Goal: Information Seeking & Learning: Compare options

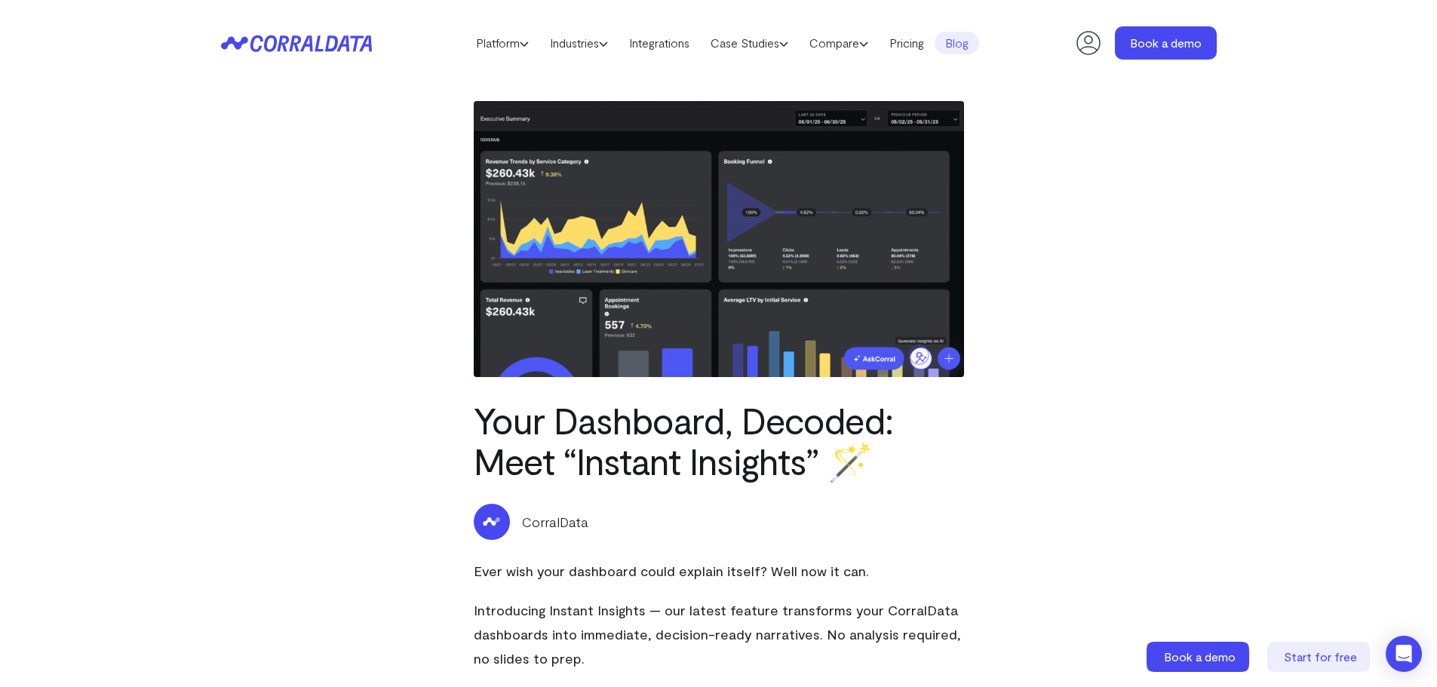
click at [844, 29] on header "Platform AI Reporting Use AI to effortlessly answer any business questions from…" at bounding box center [718, 43] width 995 height 86
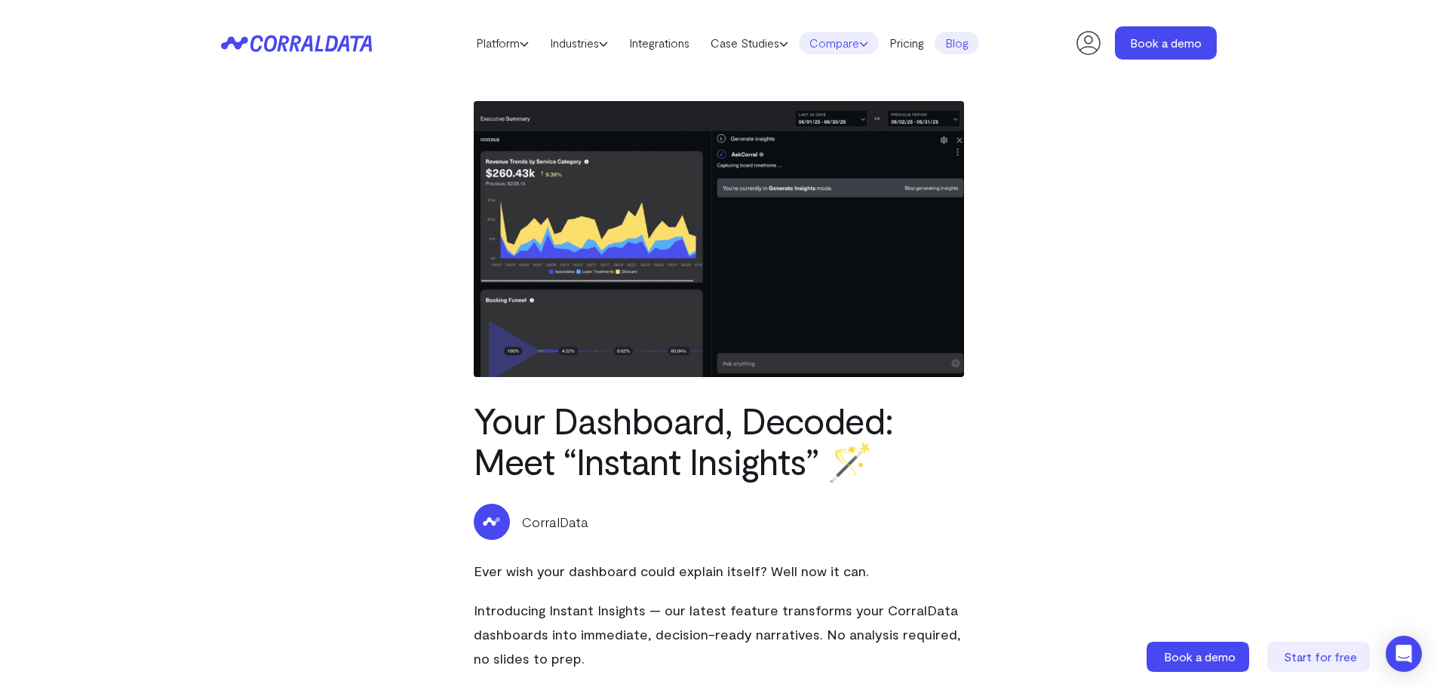
click at [850, 41] on link "Compare" at bounding box center [839, 43] width 80 height 23
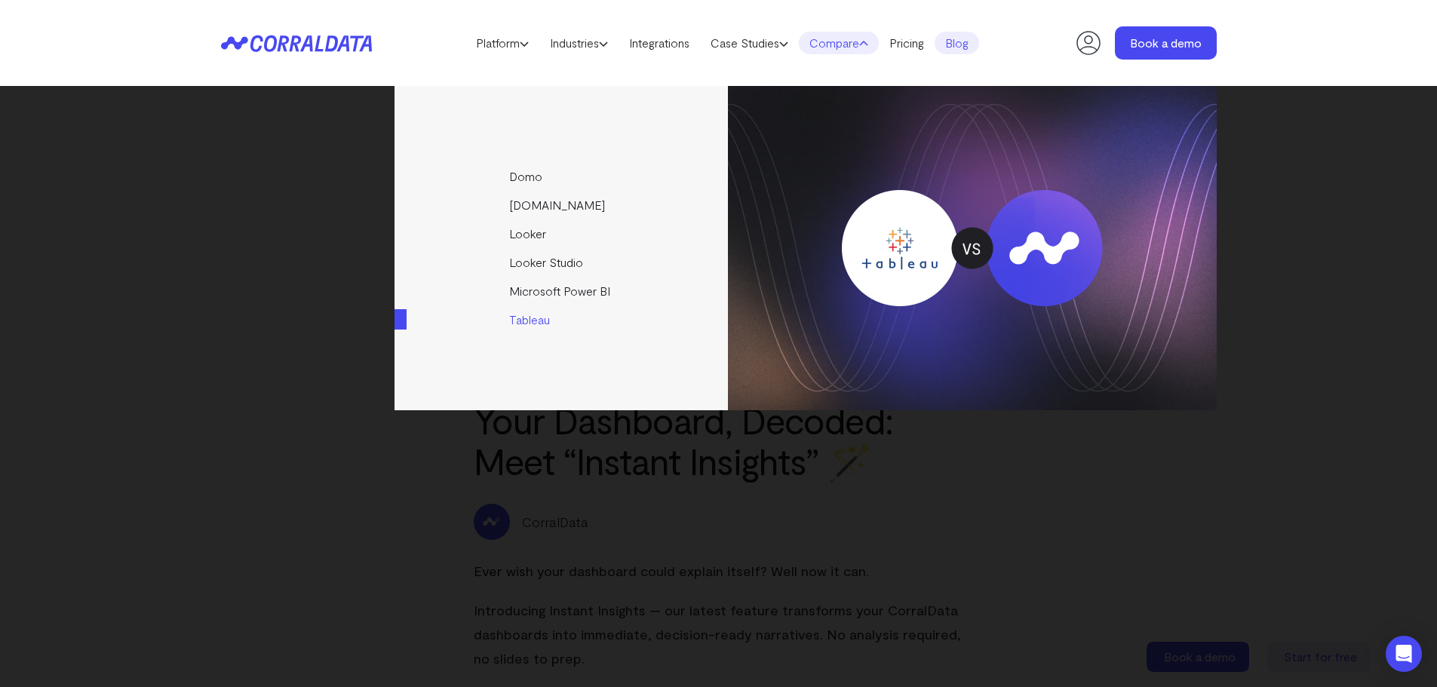
click at [541, 324] on link "Tableau" at bounding box center [562, 319] width 336 height 29
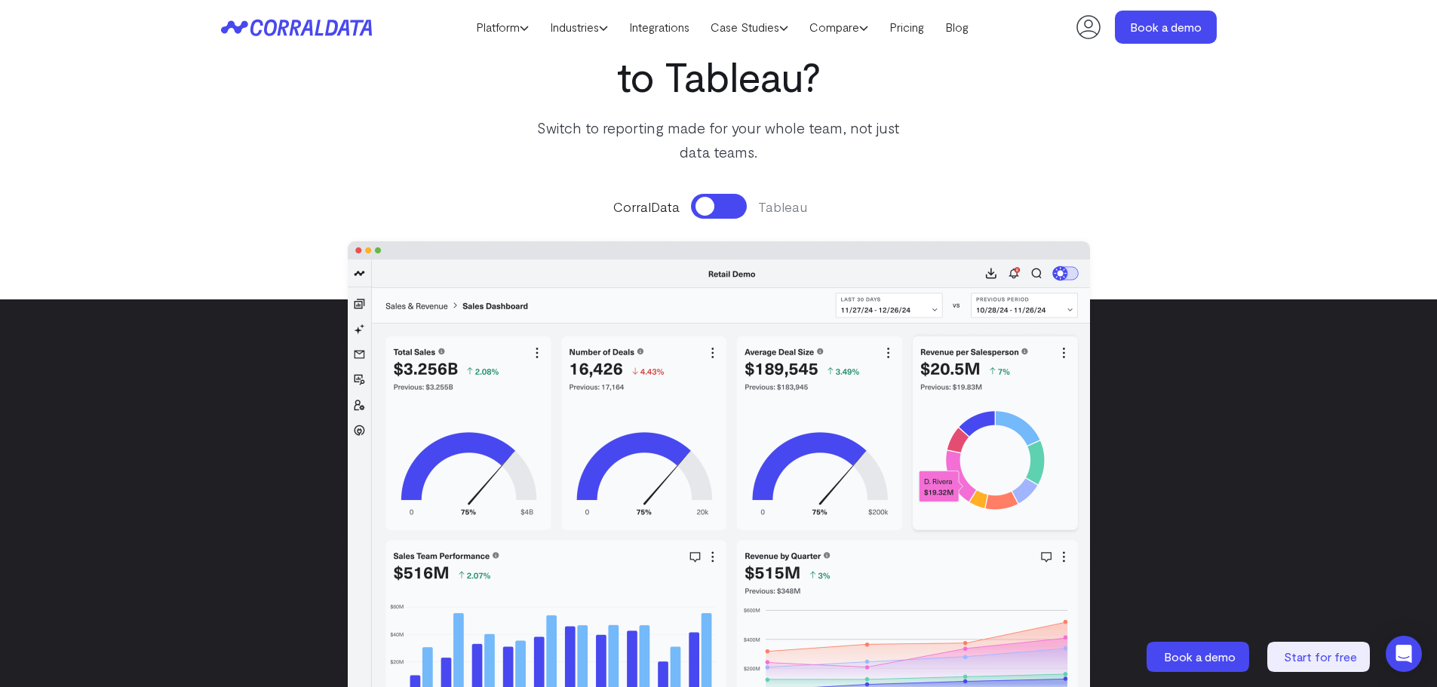
scroll to position [195, 0]
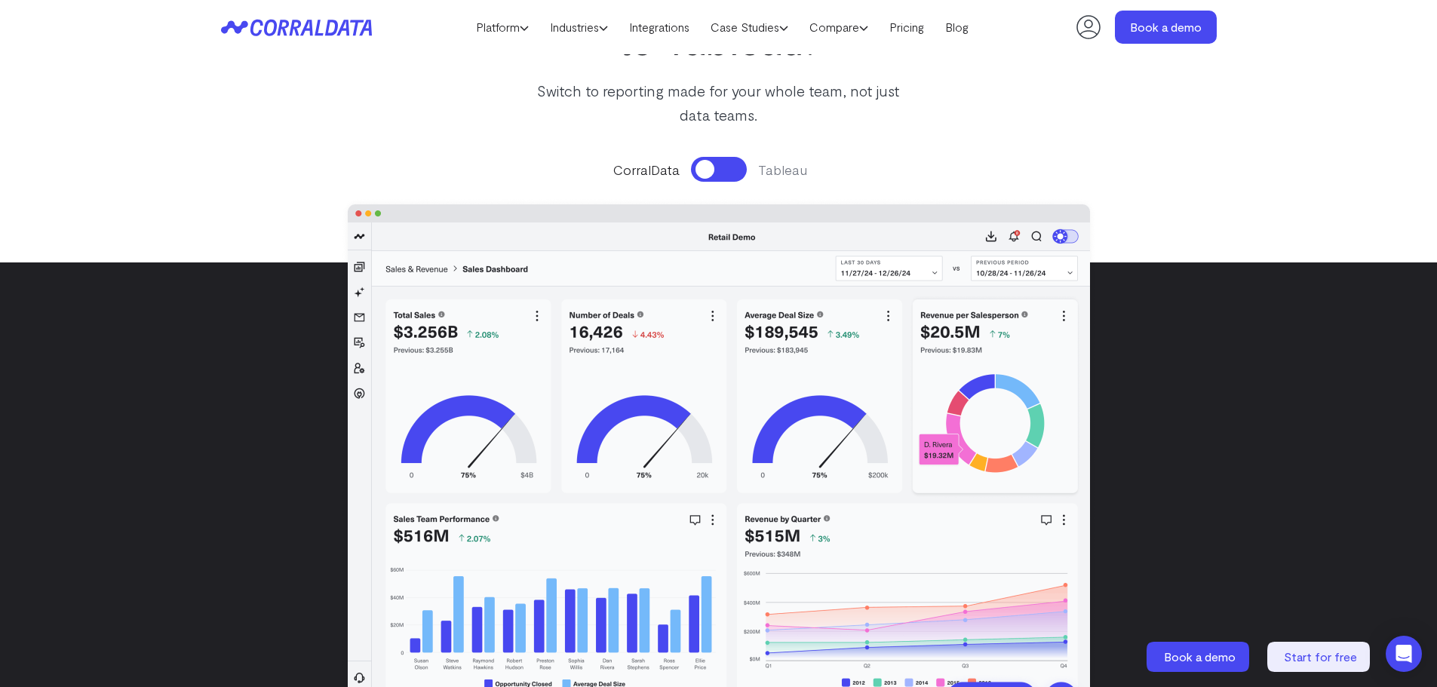
click at [731, 161] on button at bounding box center [719, 169] width 56 height 25
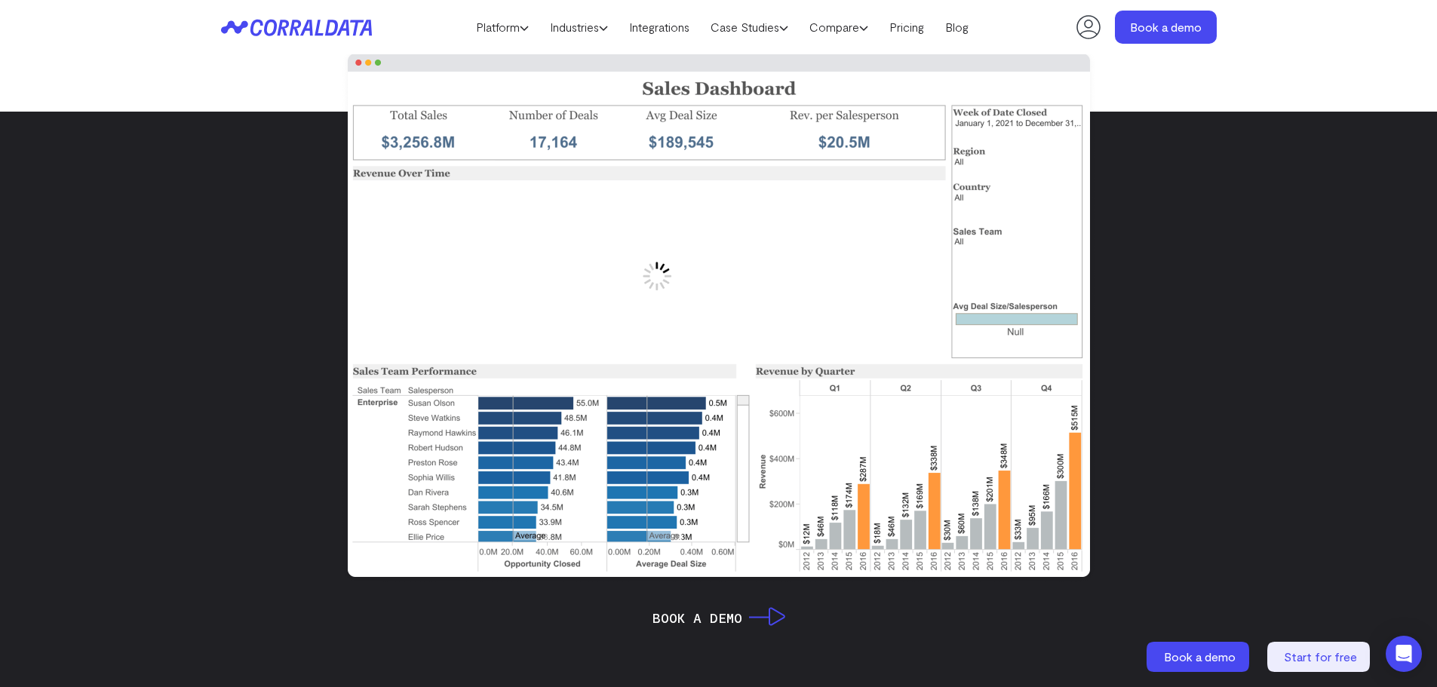
scroll to position [270, 0]
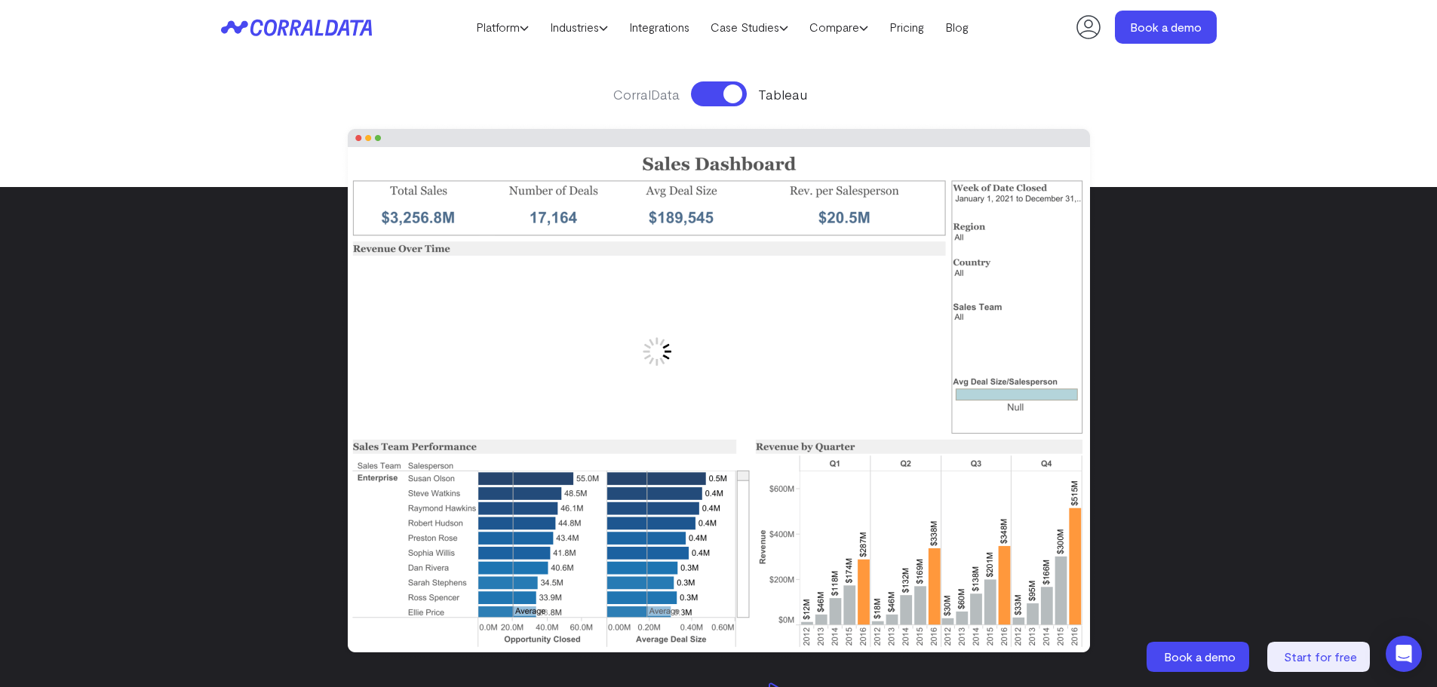
click at [712, 94] on button at bounding box center [719, 93] width 56 height 25
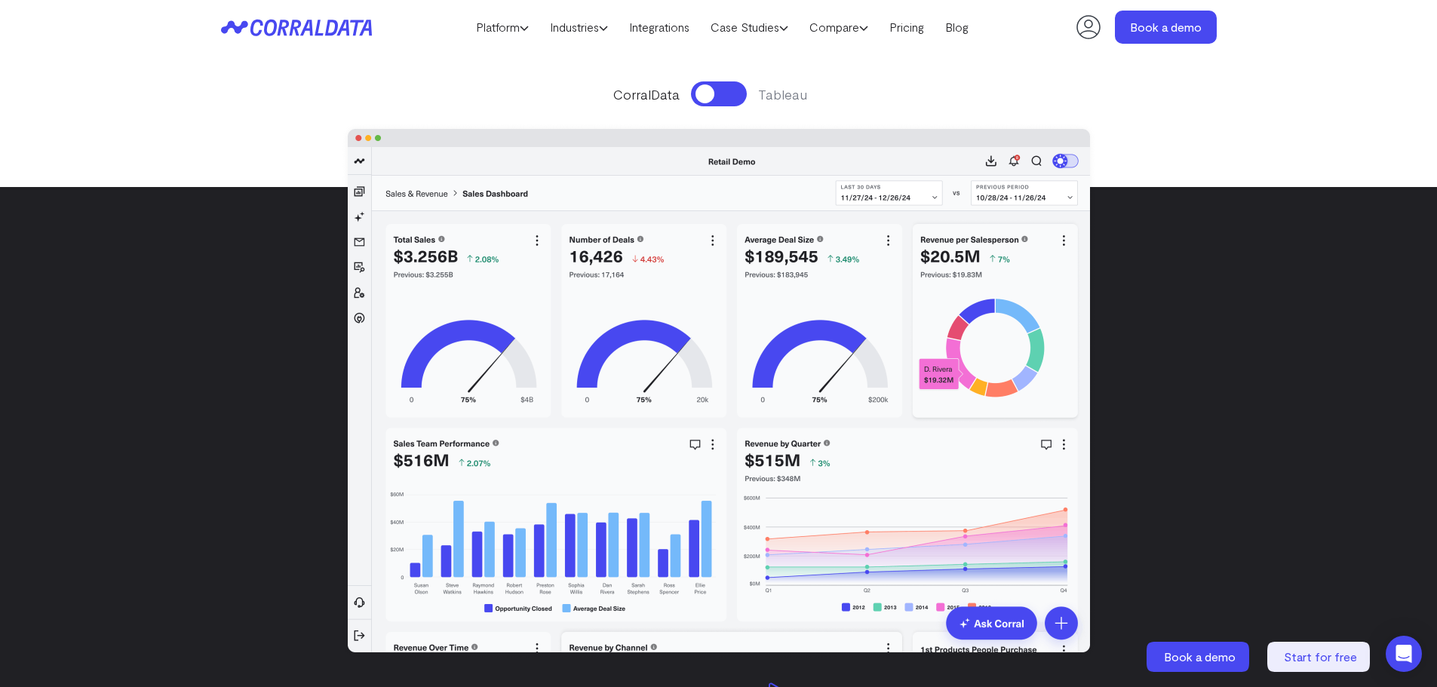
click at [712, 94] on button at bounding box center [719, 93] width 56 height 25
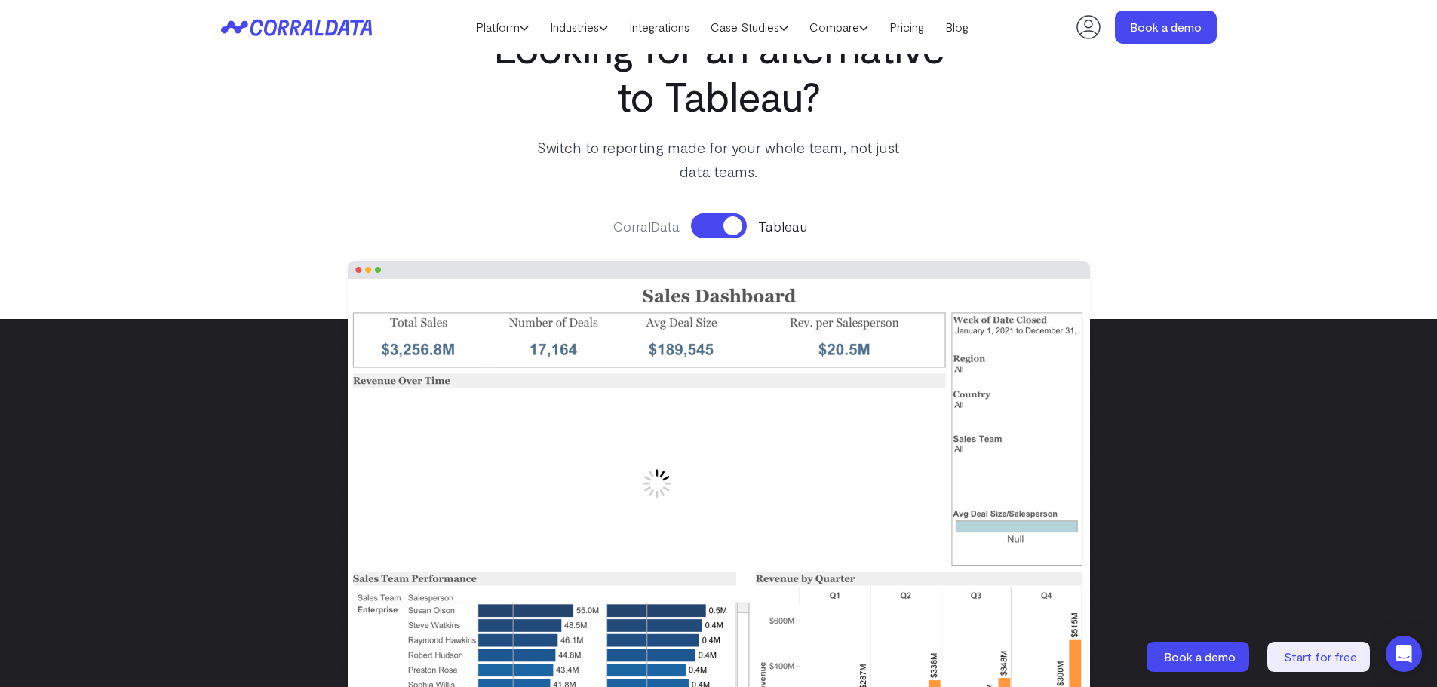
scroll to position [119, 0]
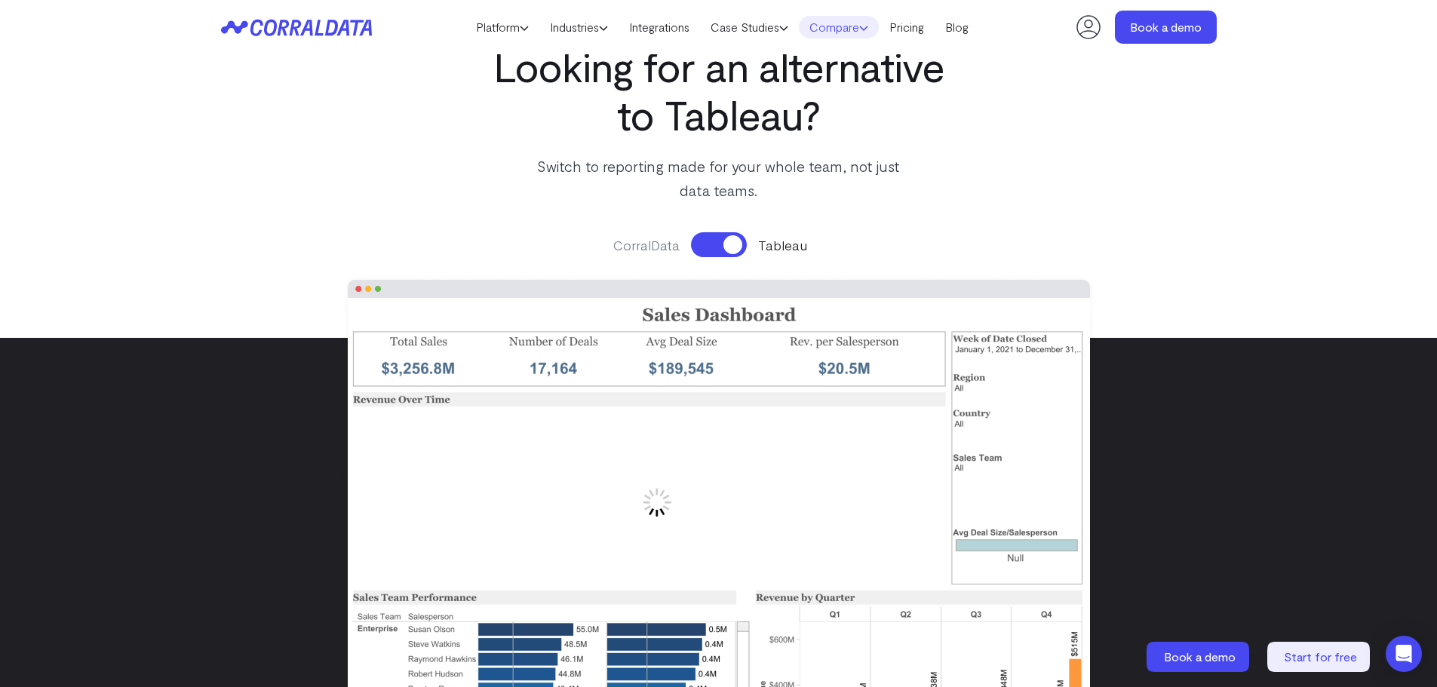
click at [854, 35] on link "Compare" at bounding box center [839, 27] width 80 height 23
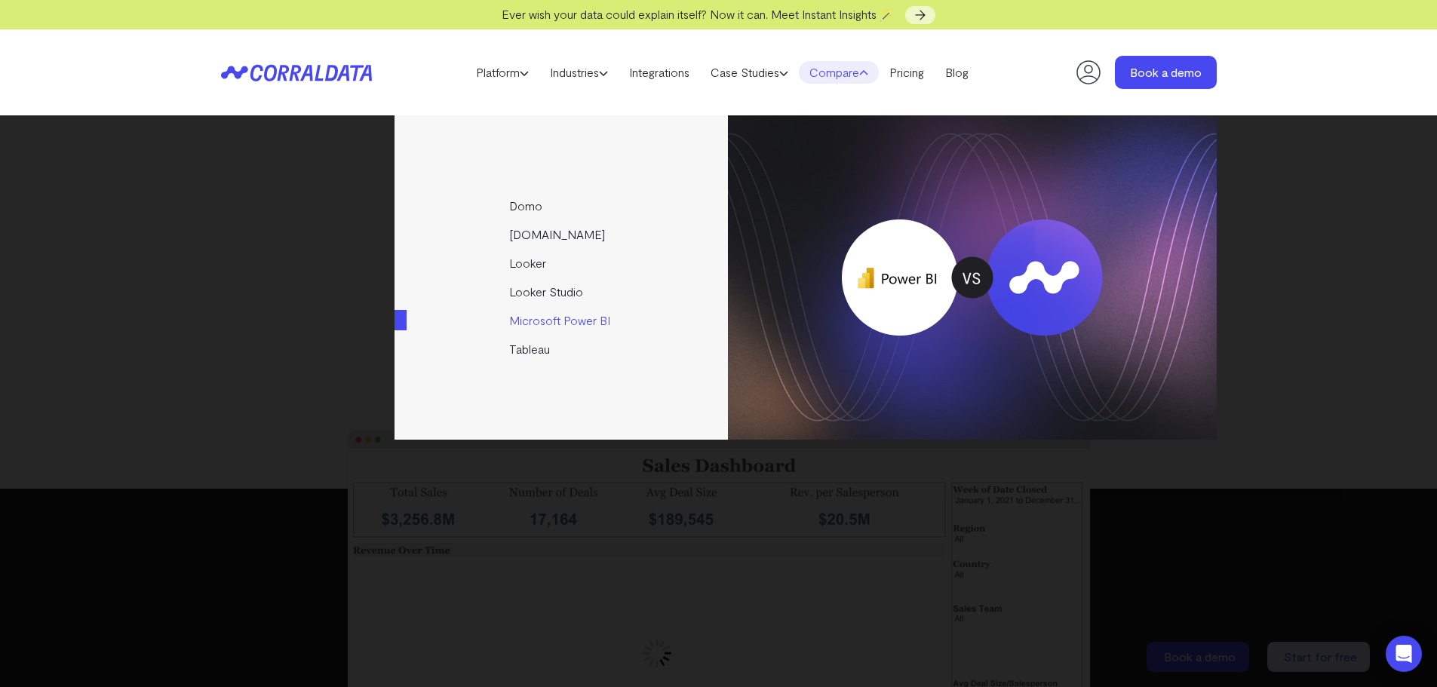
click at [592, 326] on link "Microsoft Power BI" at bounding box center [562, 320] width 336 height 29
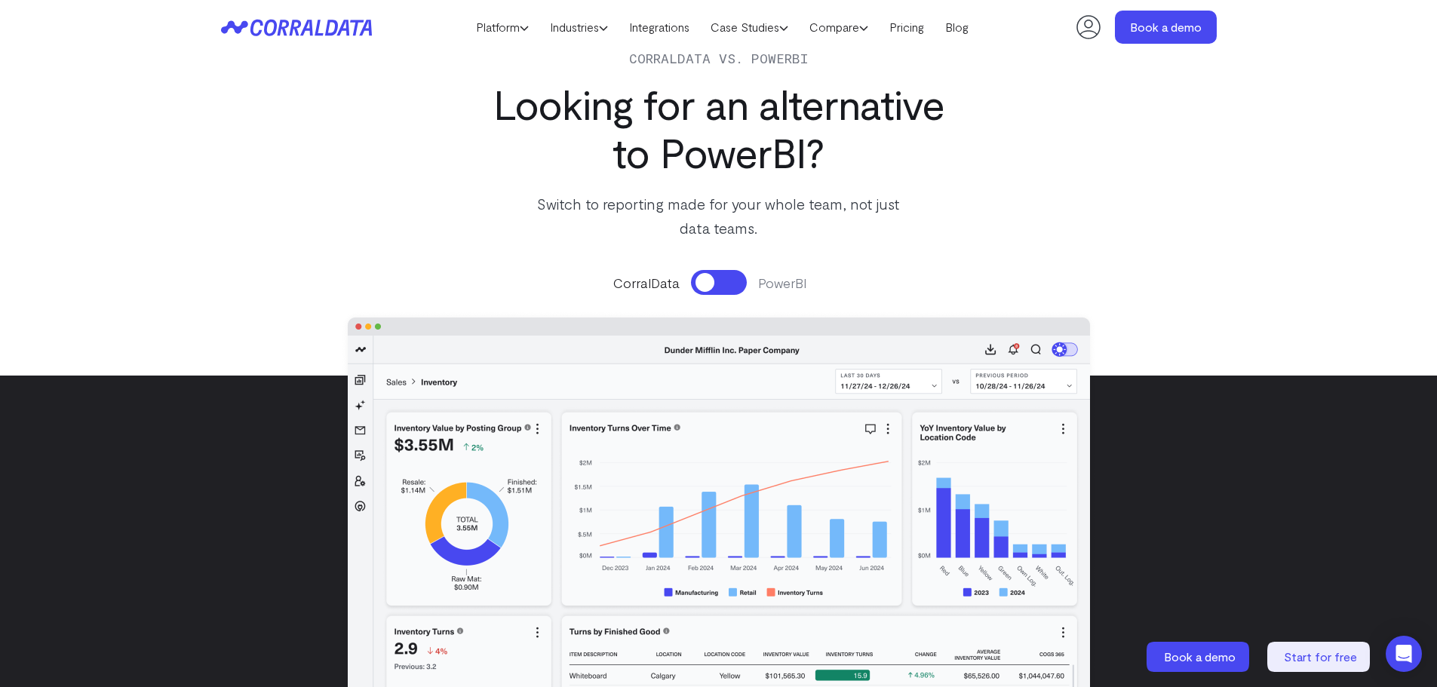
scroll to position [119, 0]
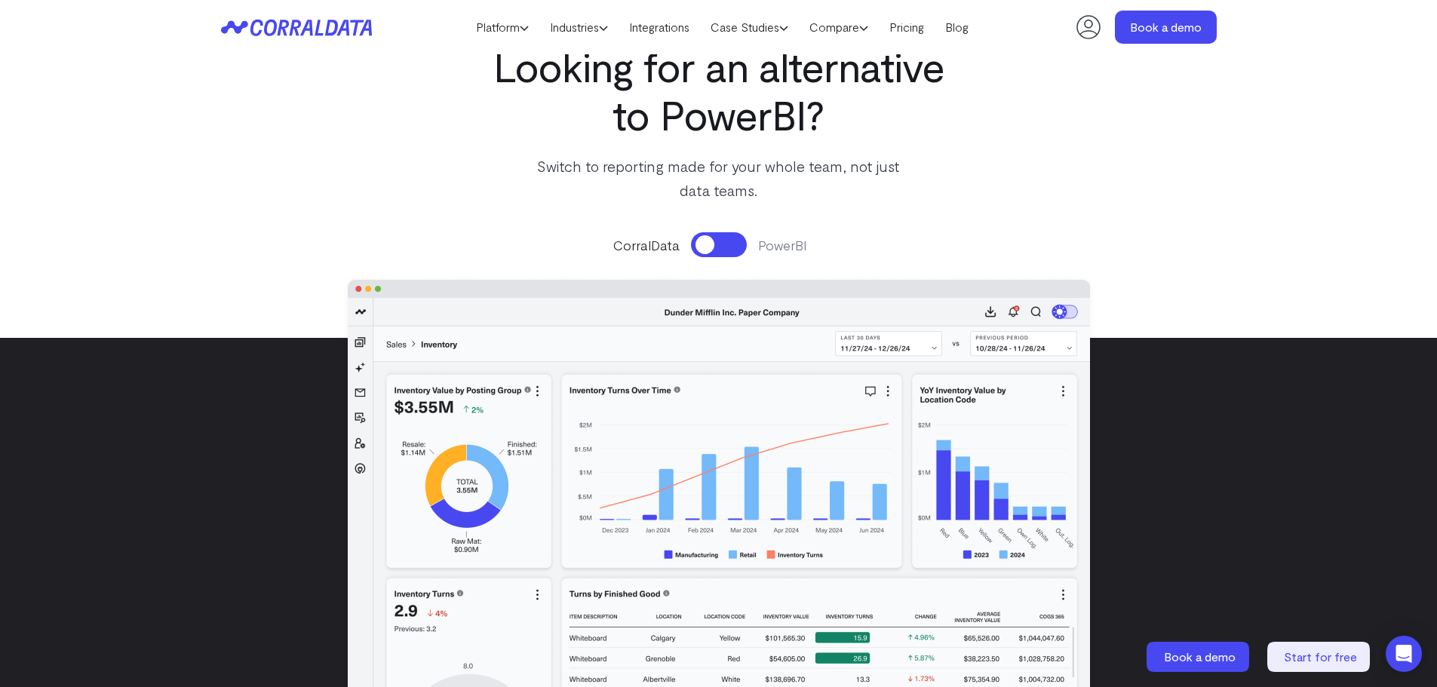
click at [721, 248] on button at bounding box center [719, 244] width 56 height 25
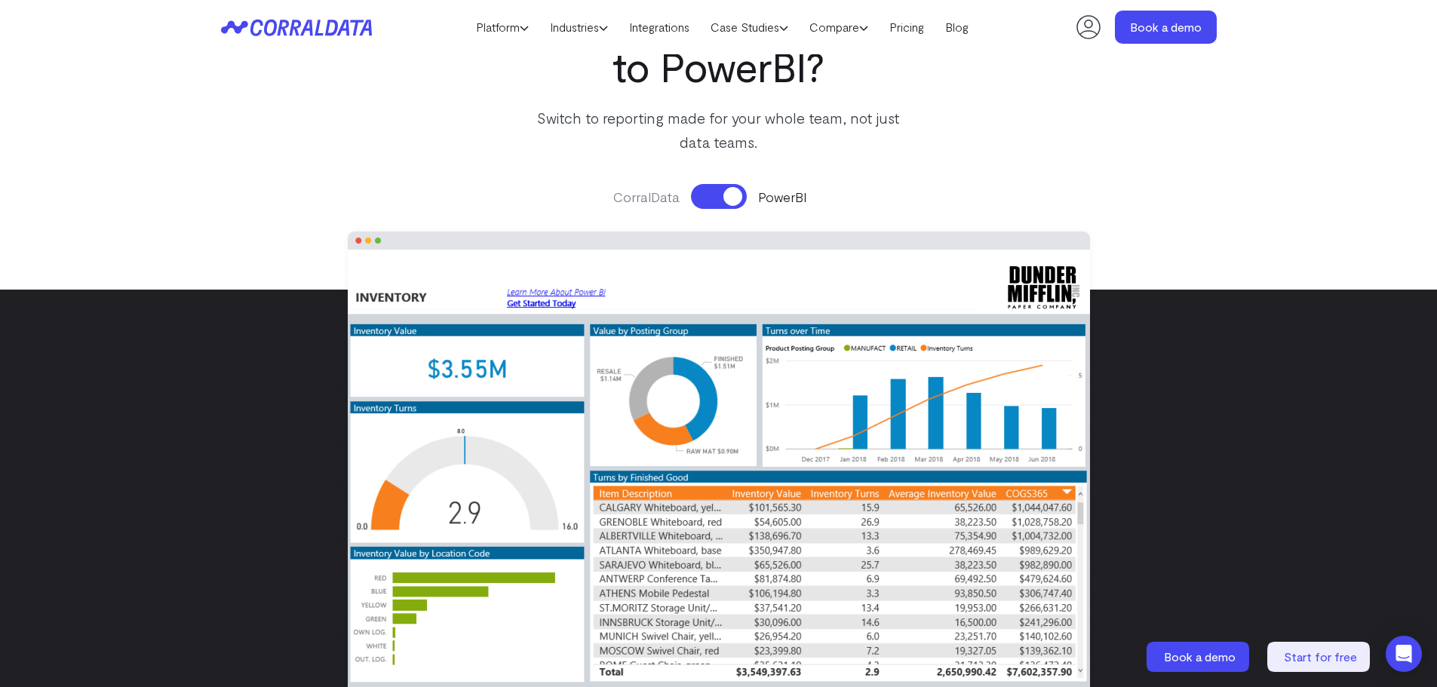
scroll to position [195, 0]
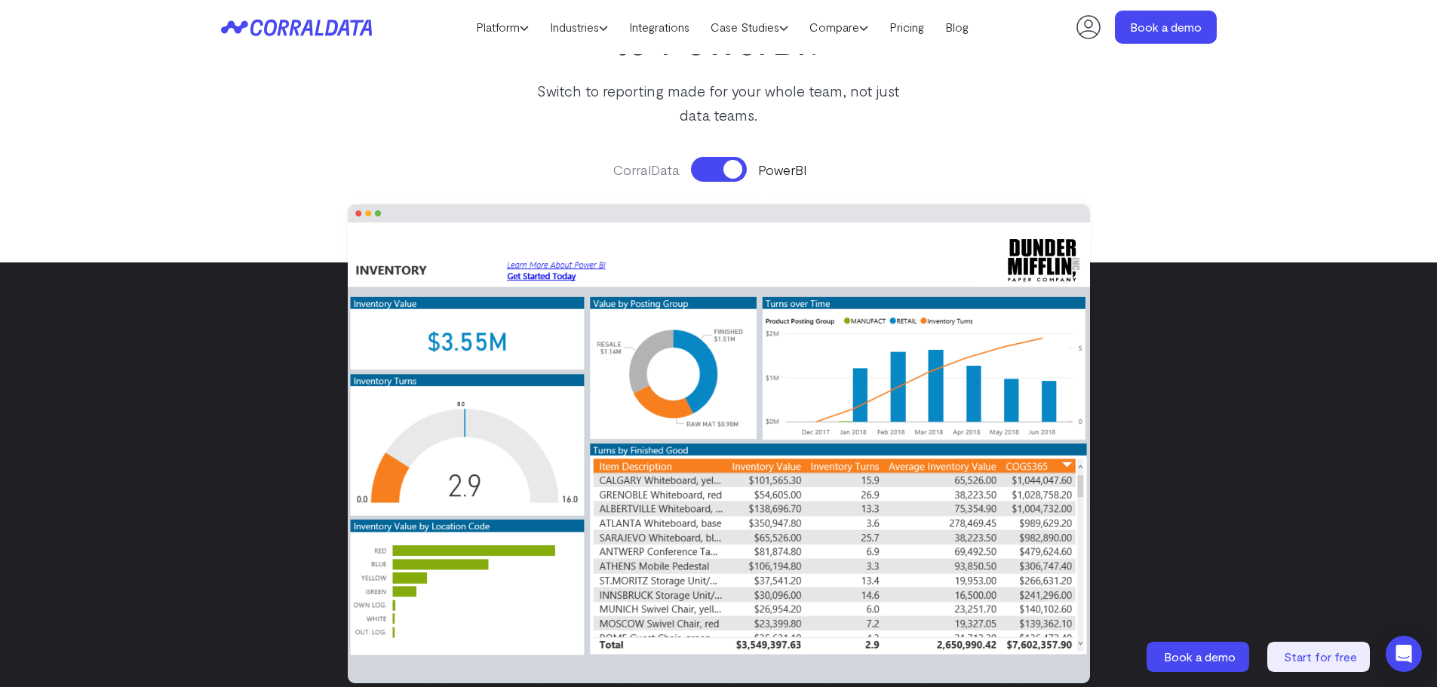
click at [714, 167] on button at bounding box center [719, 169] width 56 height 25
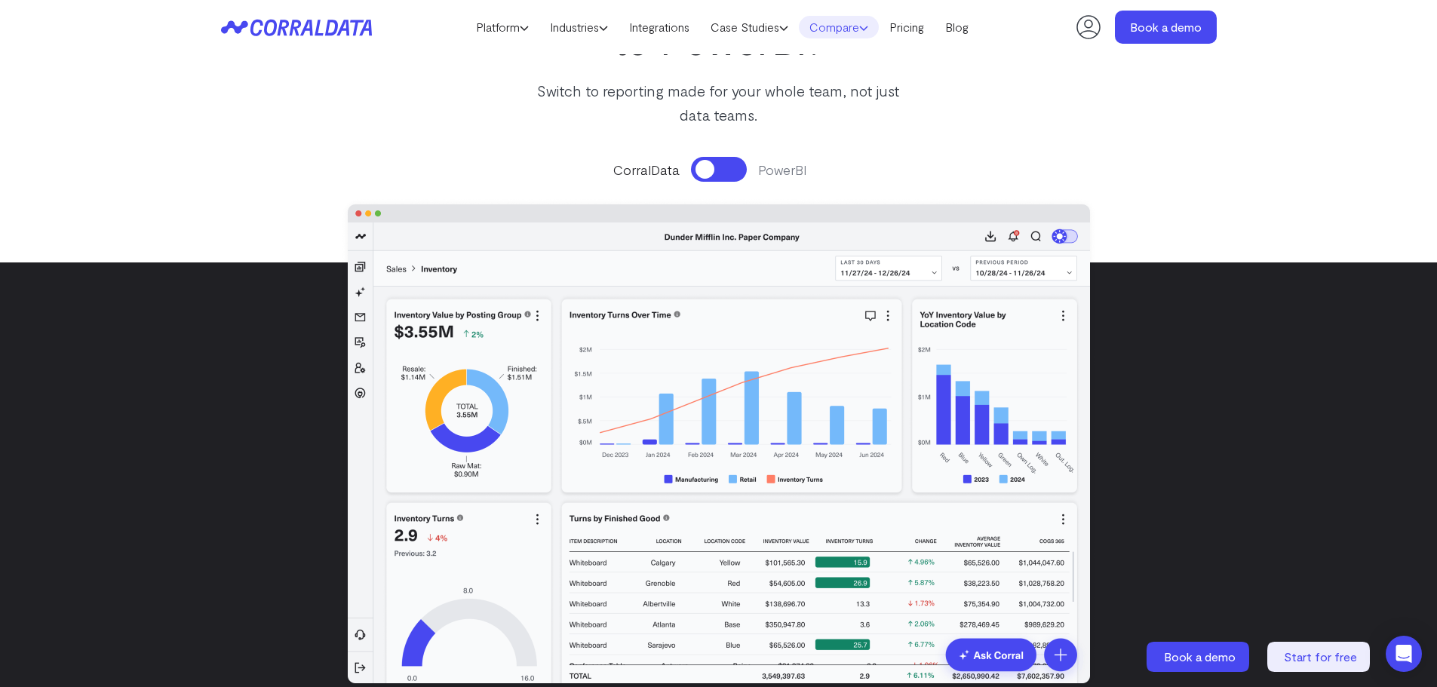
click at [863, 26] on link "Compare" at bounding box center [839, 27] width 80 height 23
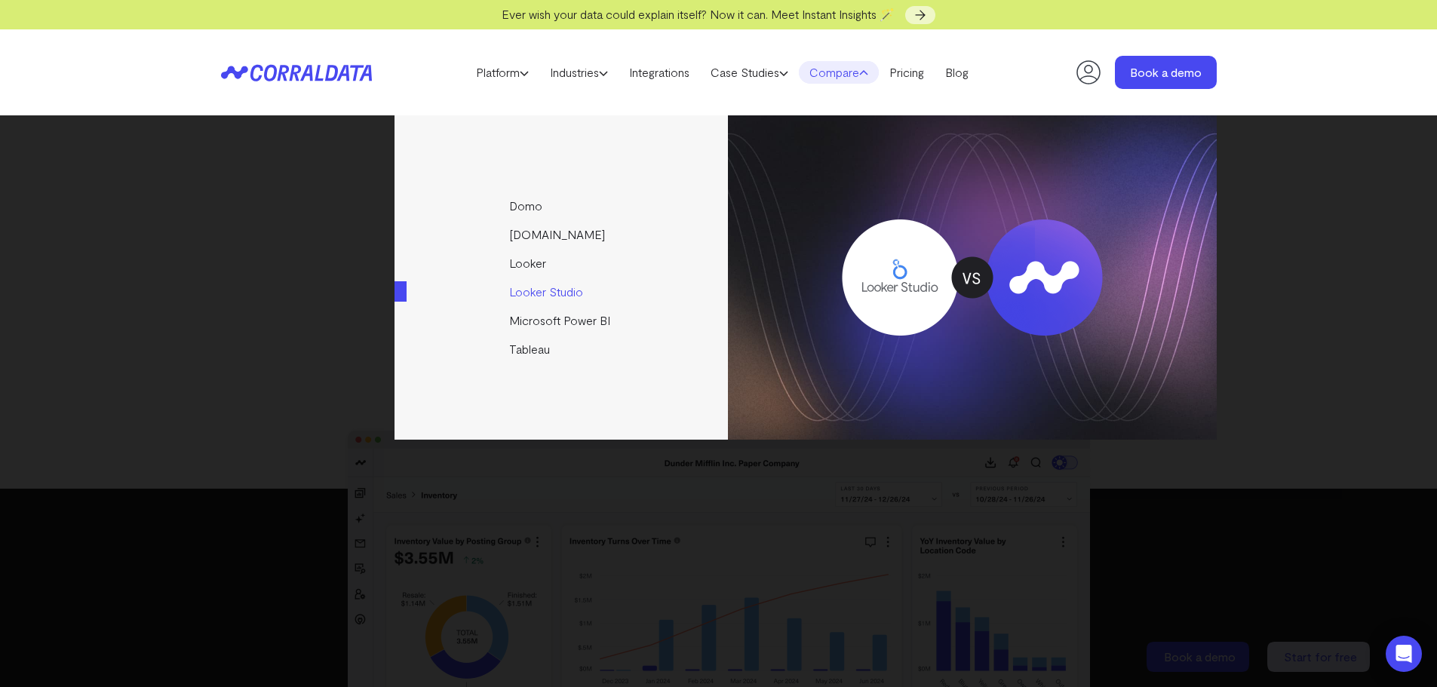
click at [532, 286] on link "Looker Studio" at bounding box center [562, 292] width 336 height 29
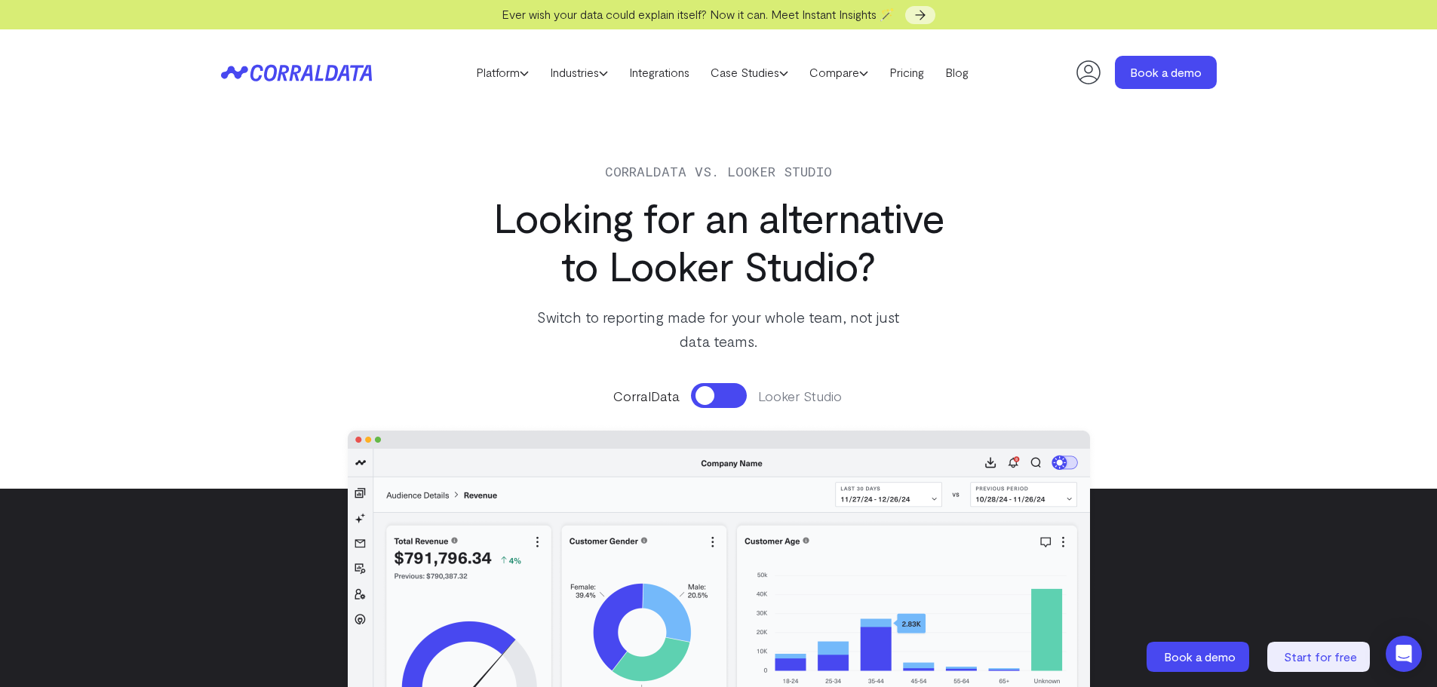
click at [733, 394] on button at bounding box center [719, 395] width 56 height 25
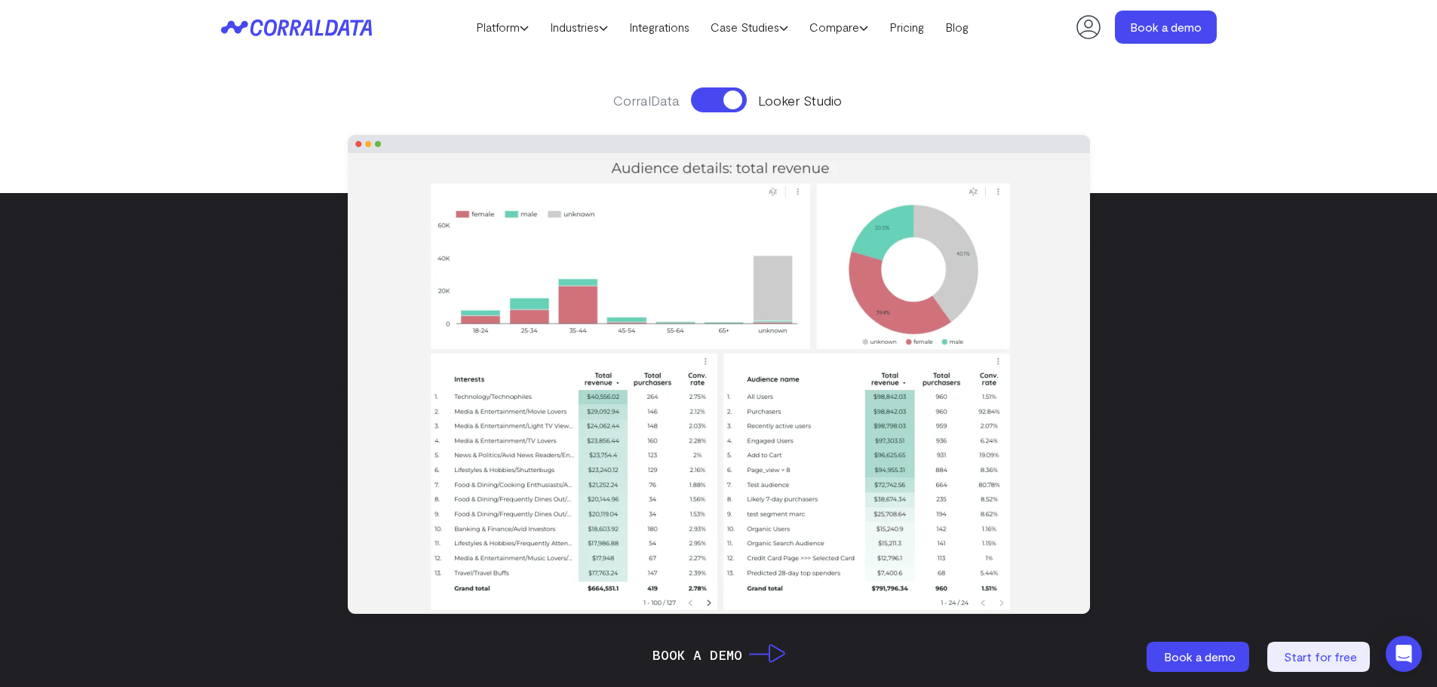
scroll to position [270, 0]
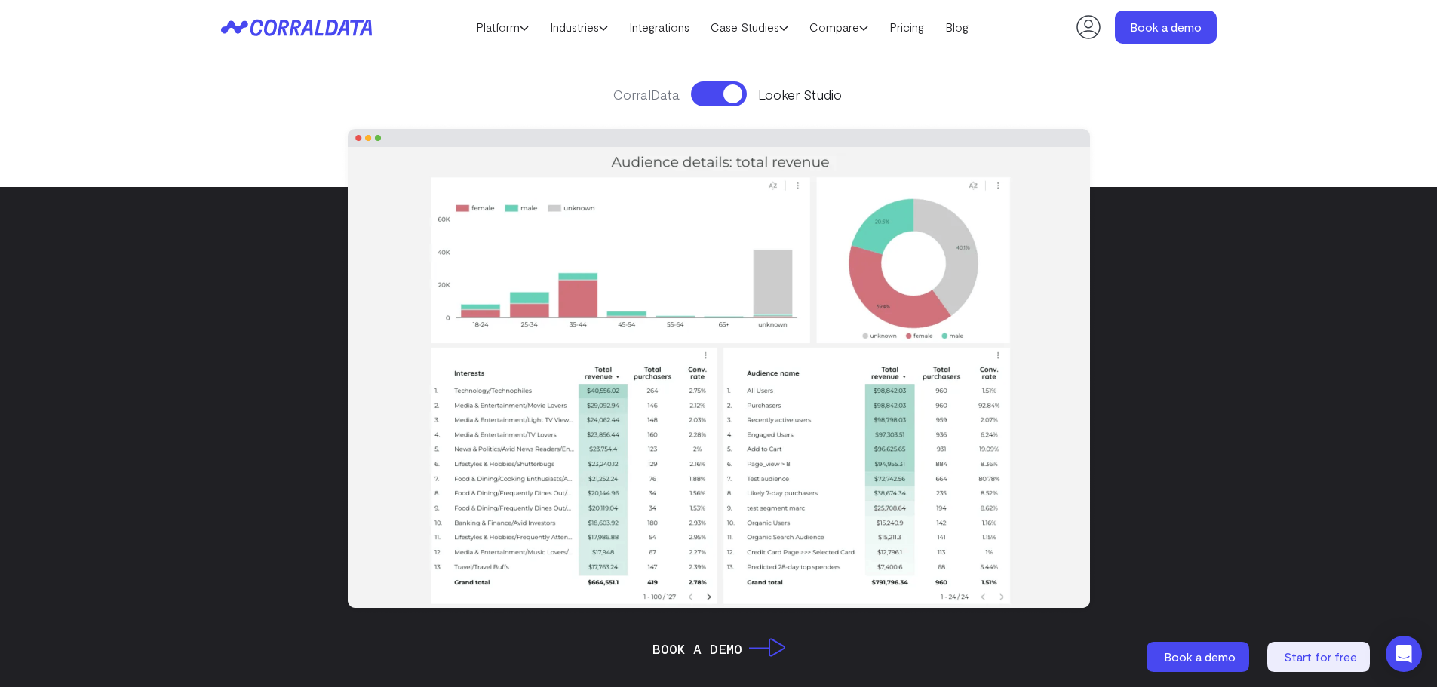
click at [717, 88] on button at bounding box center [719, 93] width 56 height 25
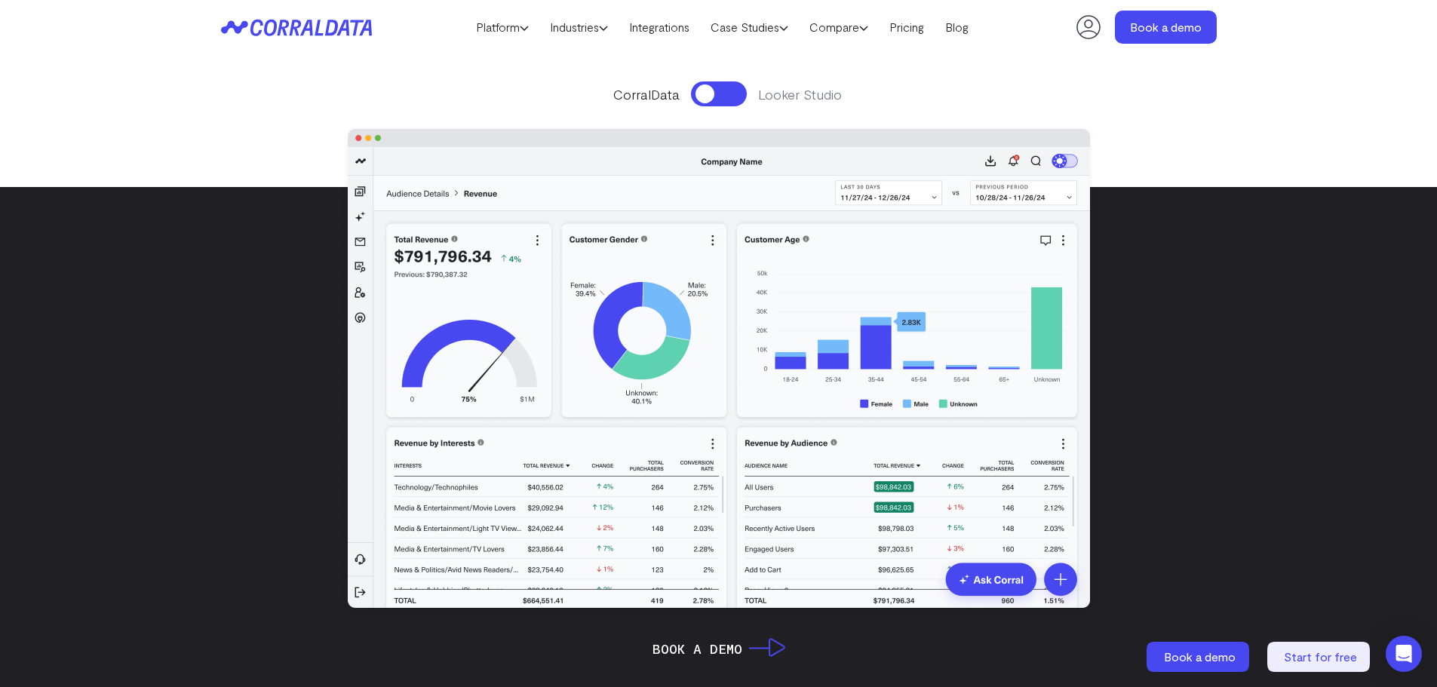
click at [727, 88] on button at bounding box center [719, 93] width 56 height 25
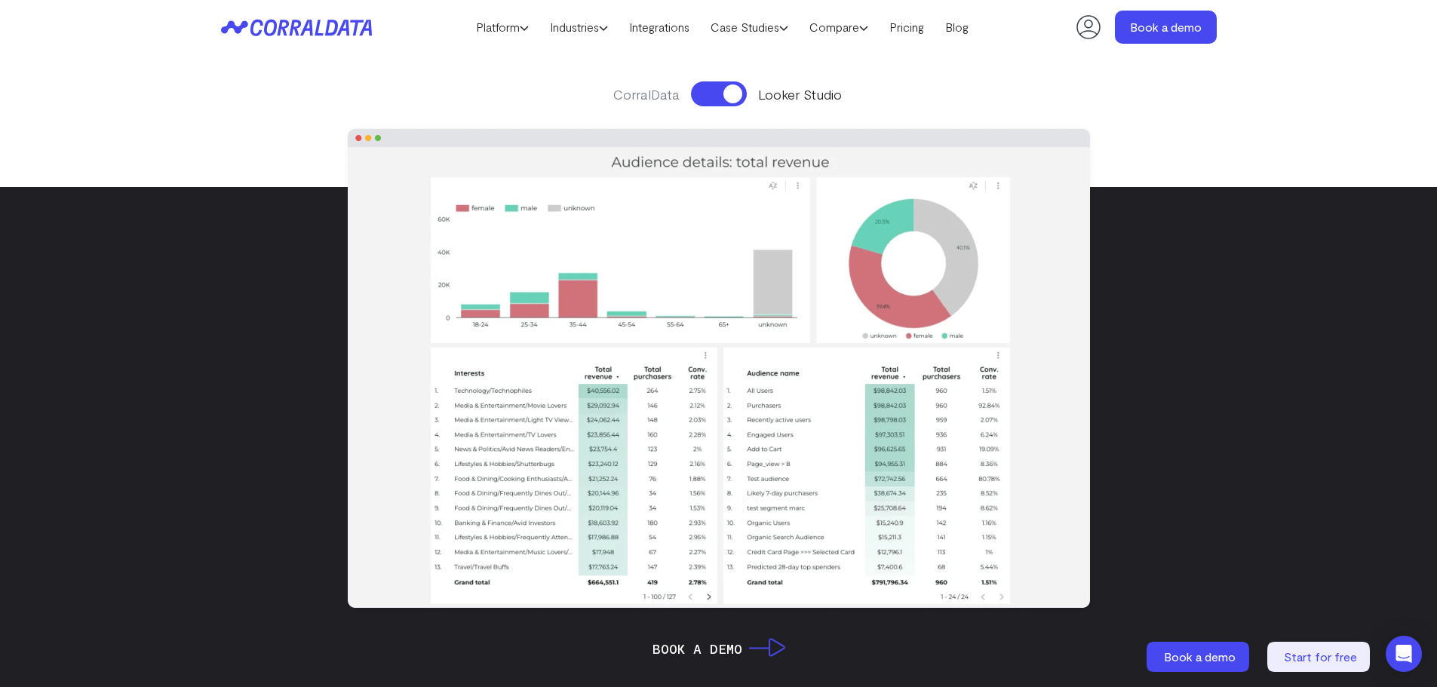
click at [711, 93] on button at bounding box center [719, 93] width 56 height 25
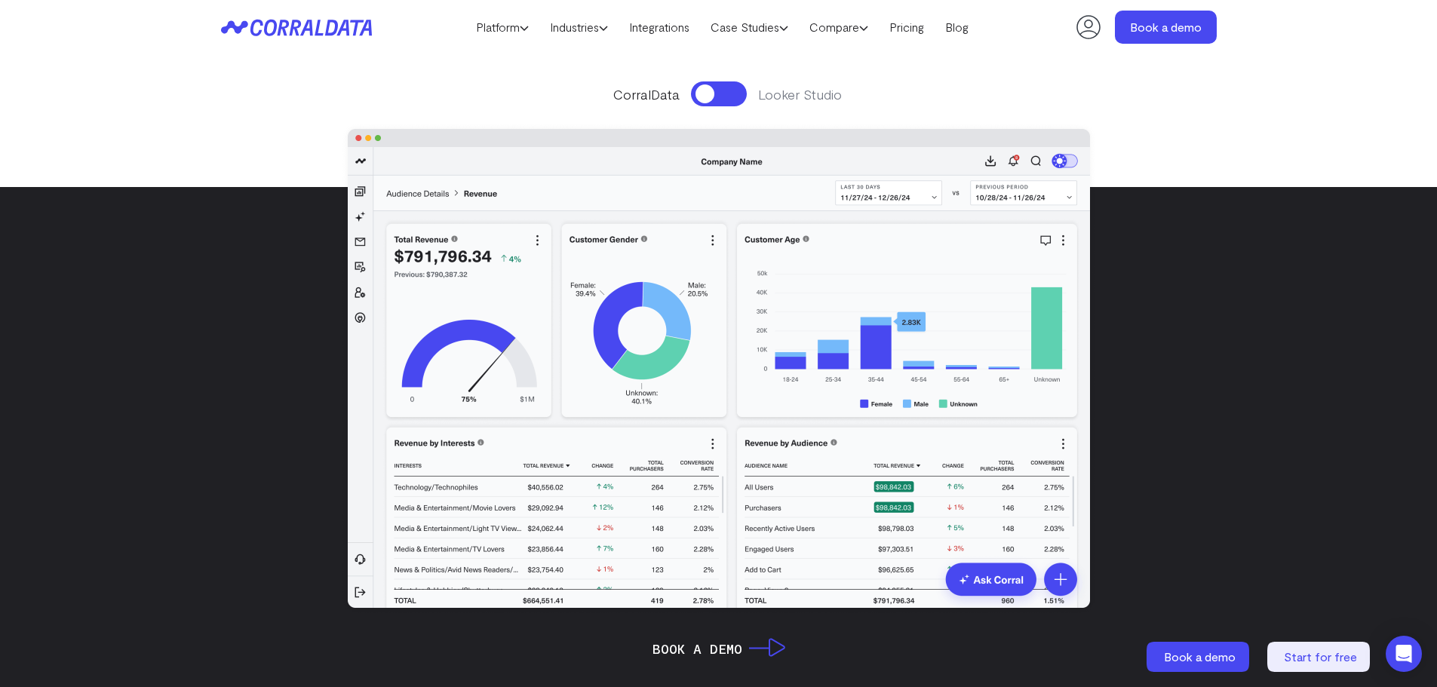
click at [731, 93] on button at bounding box center [719, 93] width 56 height 25
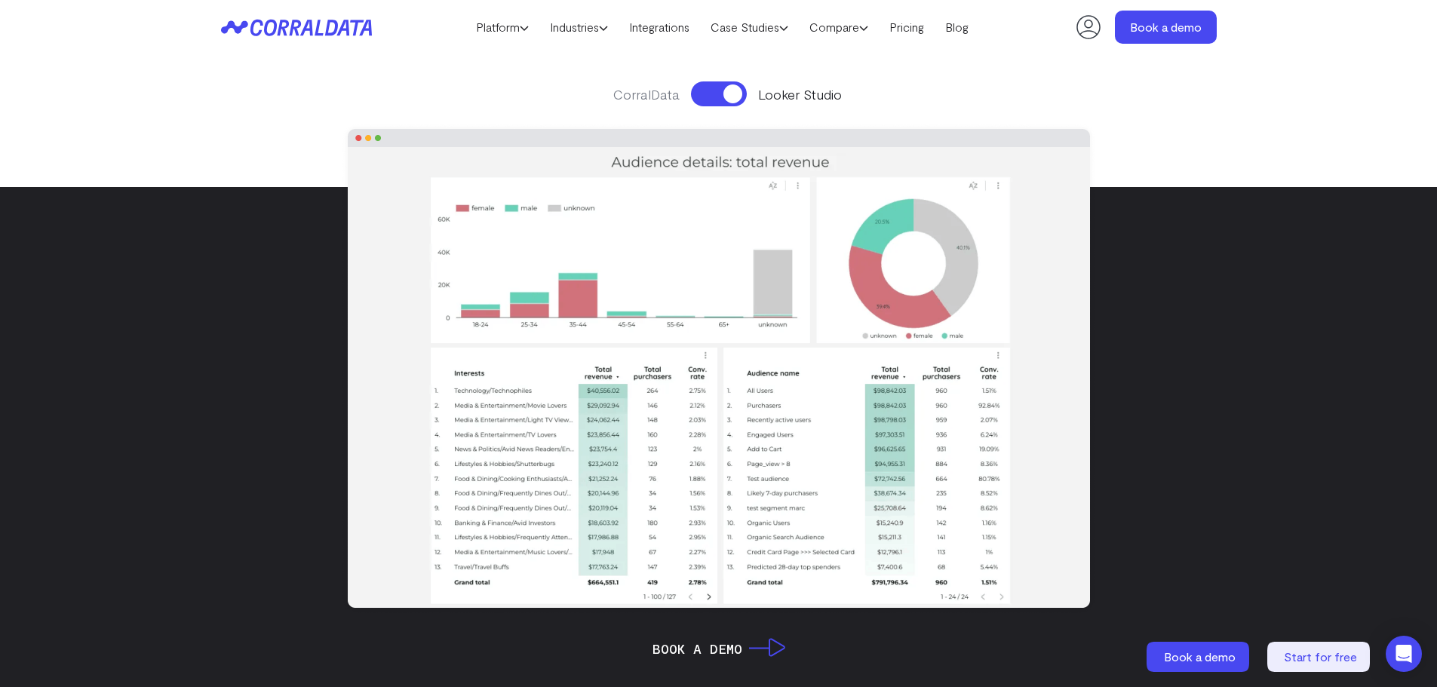
click at [711, 93] on button at bounding box center [719, 93] width 56 height 25
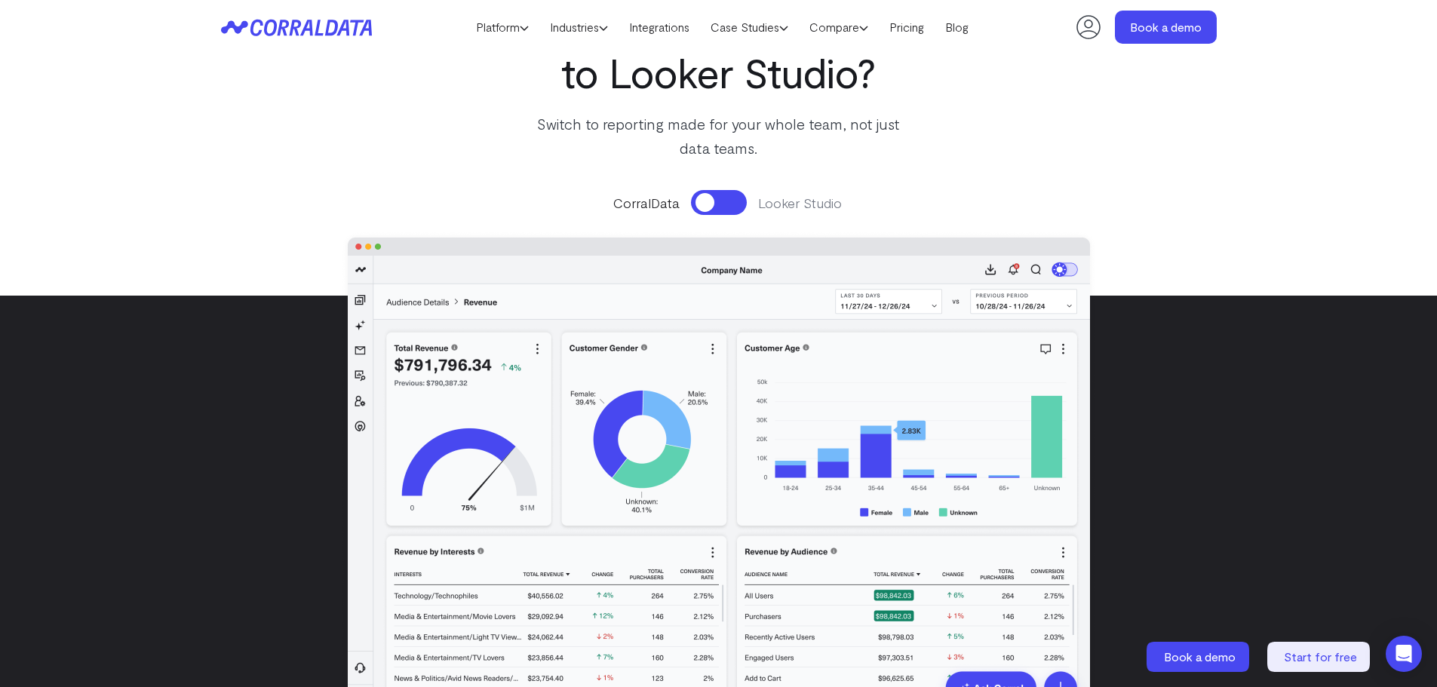
scroll to position [44, 0]
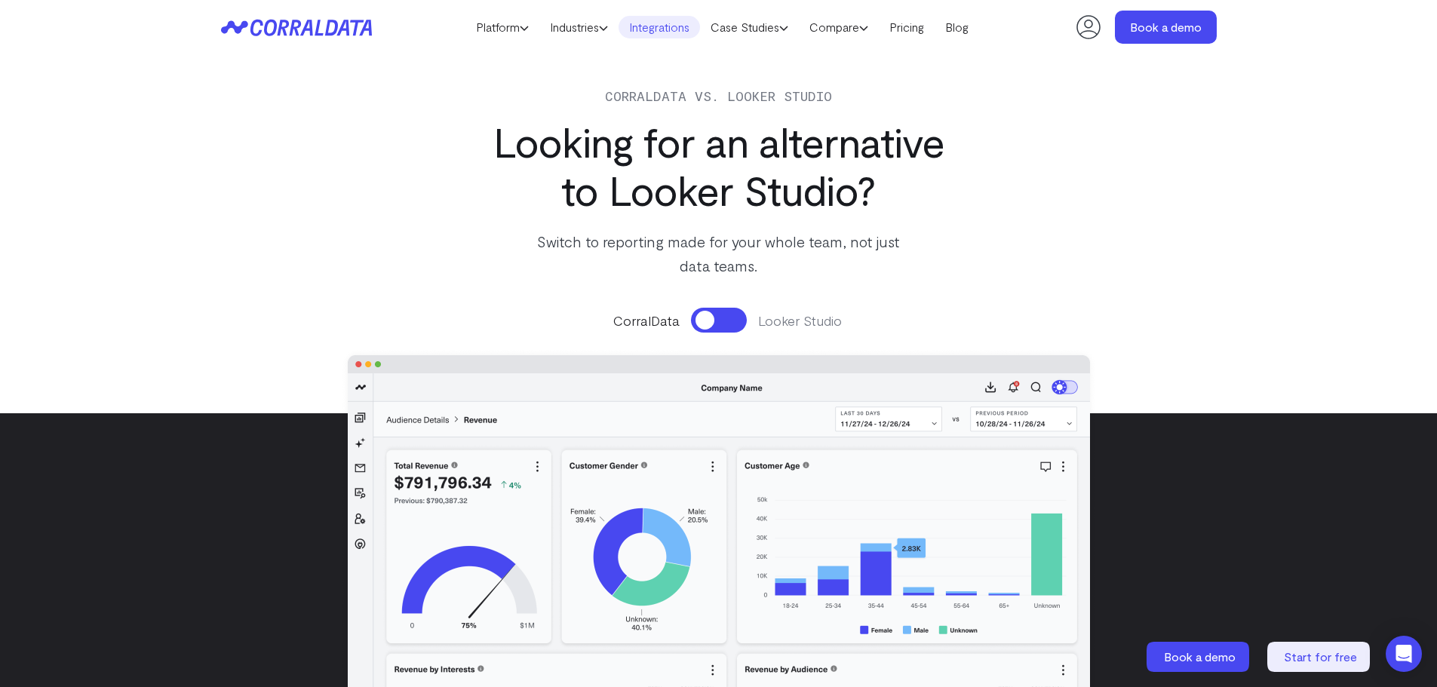
click at [661, 30] on link "Integrations" at bounding box center [658, 27] width 81 height 23
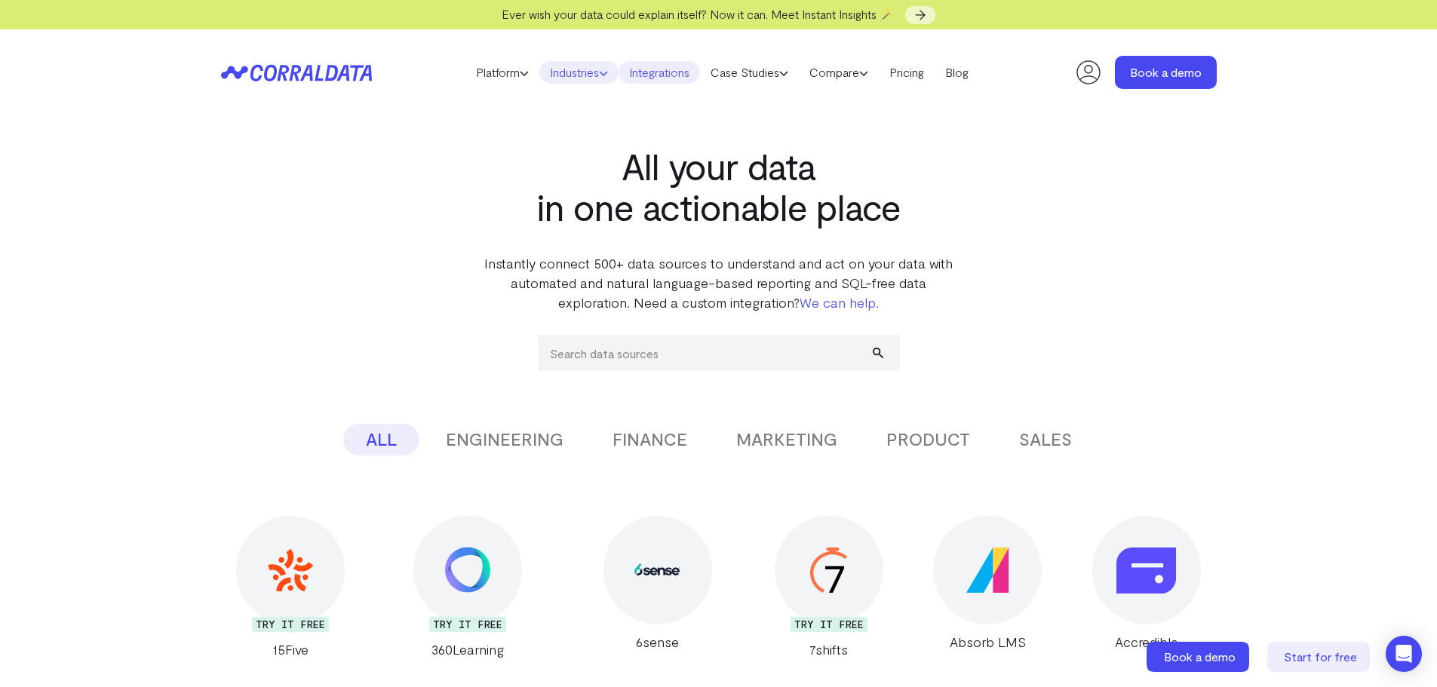
click at [594, 71] on link "Industries" at bounding box center [578, 72] width 79 height 23
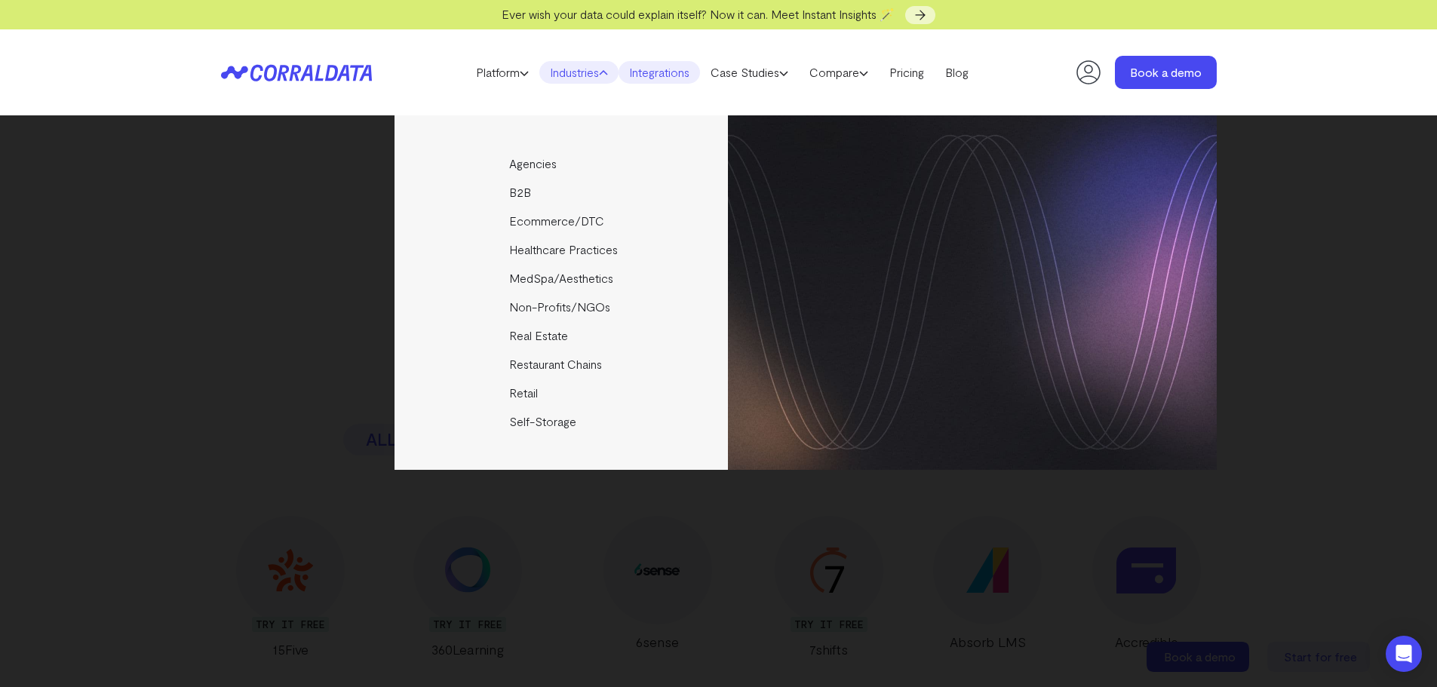
click at [682, 72] on link "Integrations" at bounding box center [658, 72] width 81 height 23
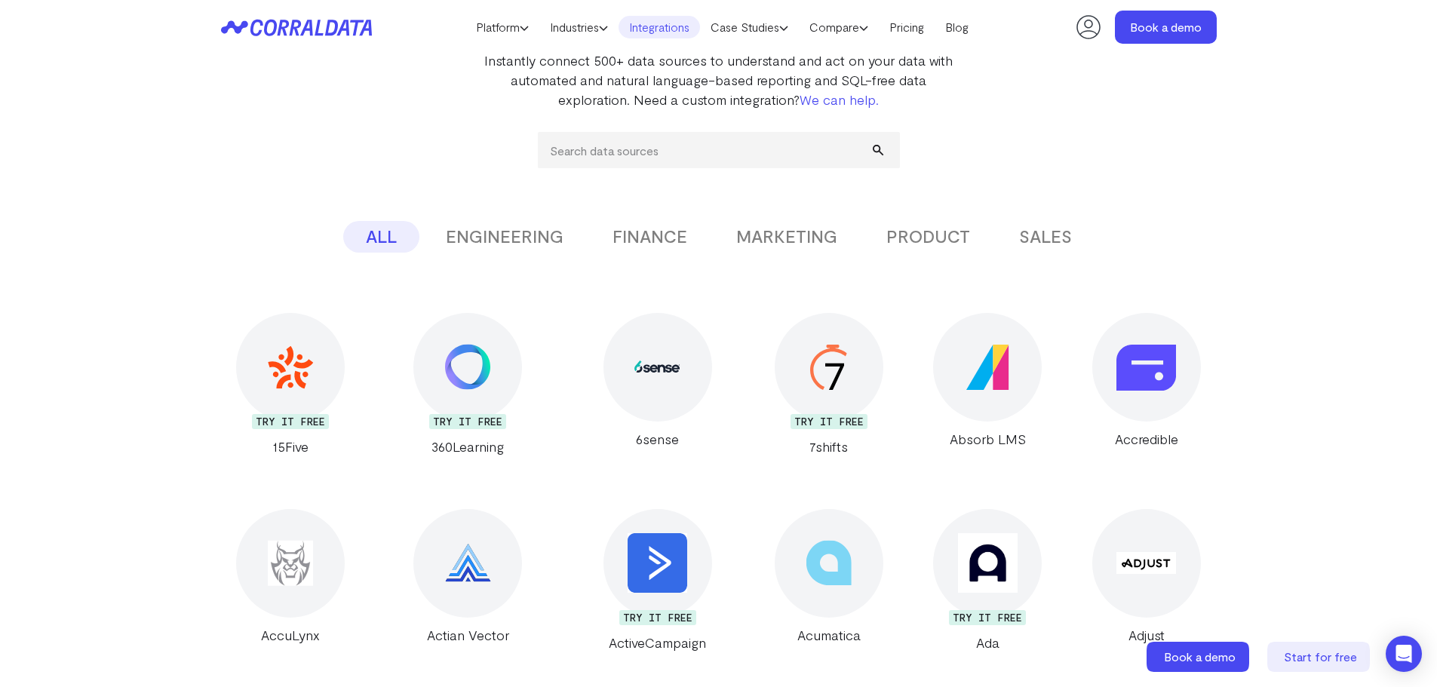
scroll to position [270, 0]
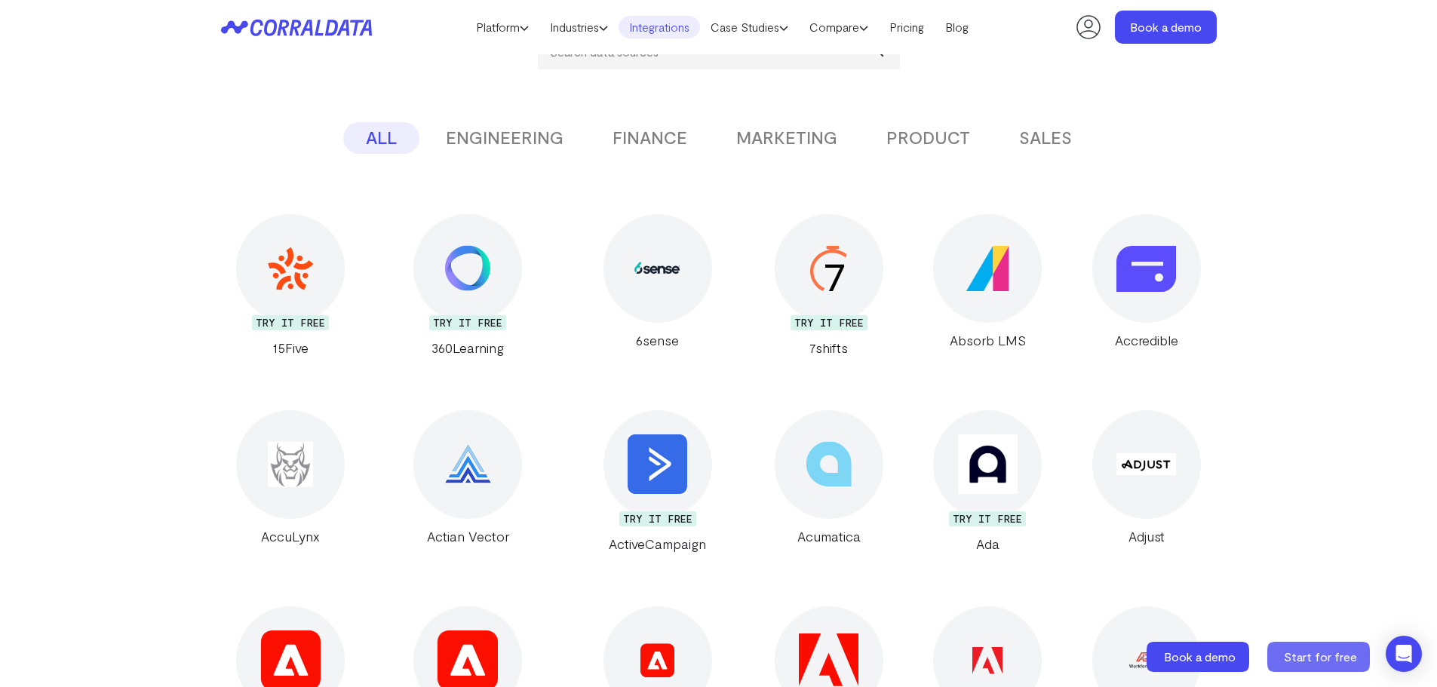
click at [1296, 660] on span "Start for free" at bounding box center [1320, 656] width 73 height 14
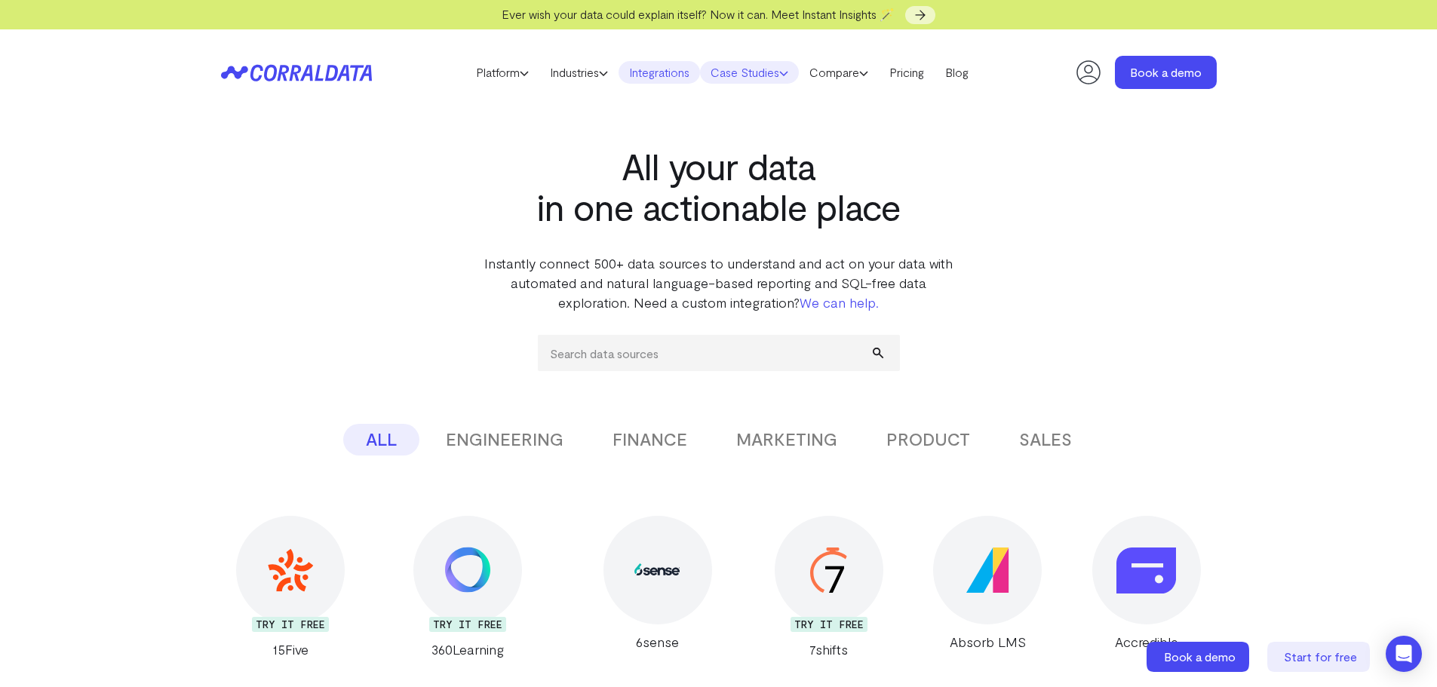
click at [773, 68] on link "Case Studies" at bounding box center [749, 72] width 99 height 23
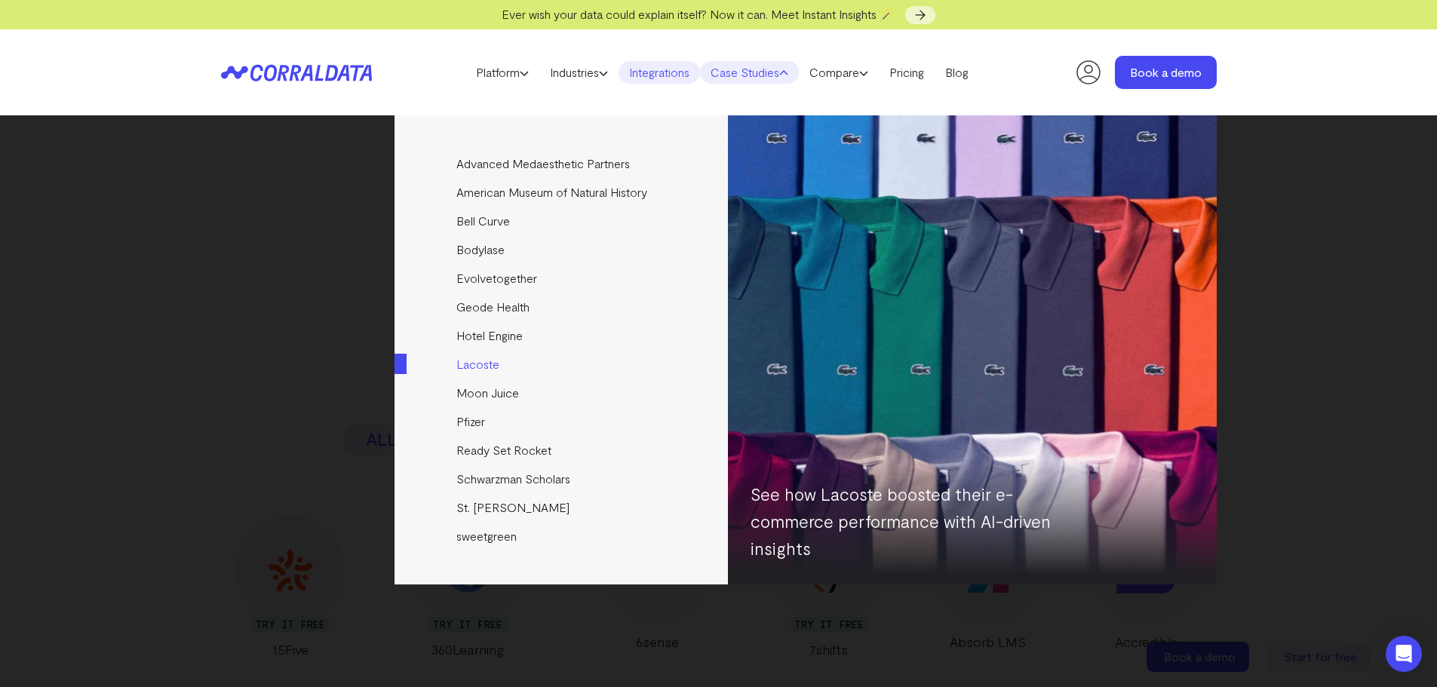
click at [496, 365] on link "Lacoste" at bounding box center [562, 364] width 336 height 29
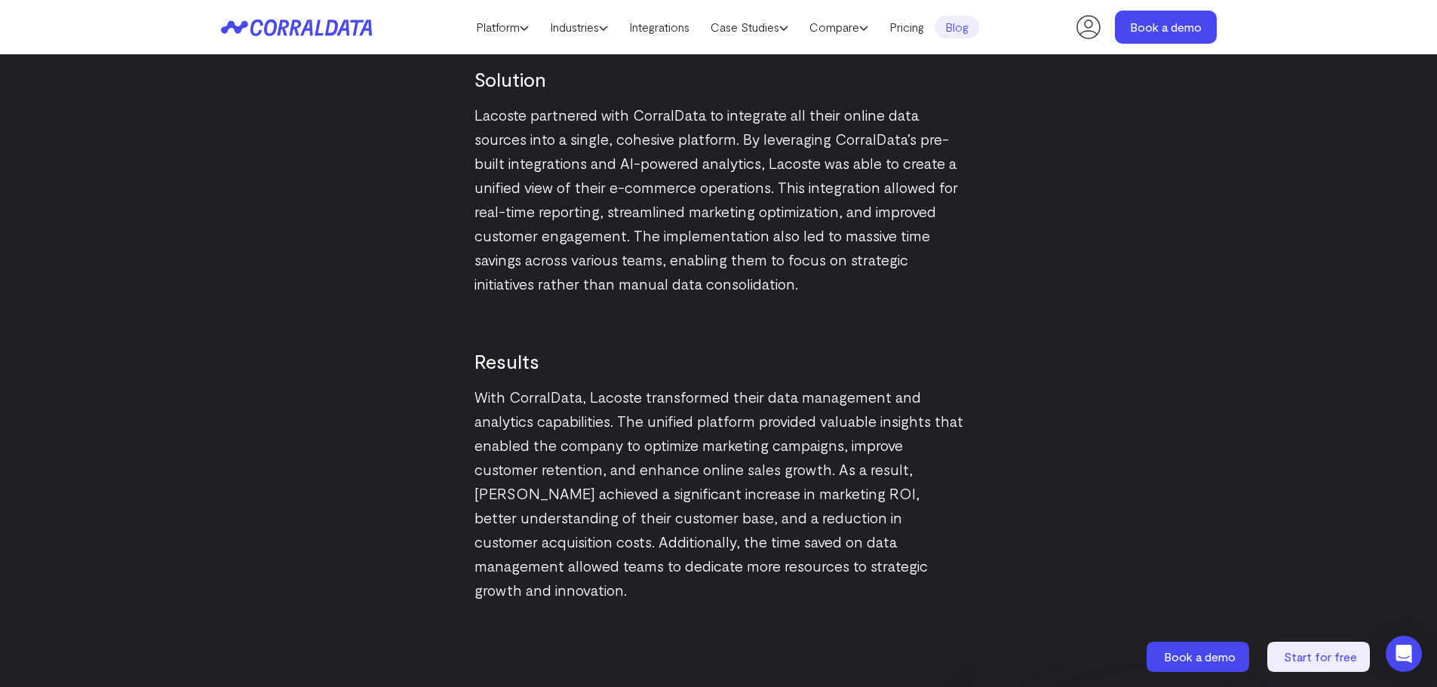
scroll to position [1854, 0]
